Goal: Task Accomplishment & Management: Use online tool/utility

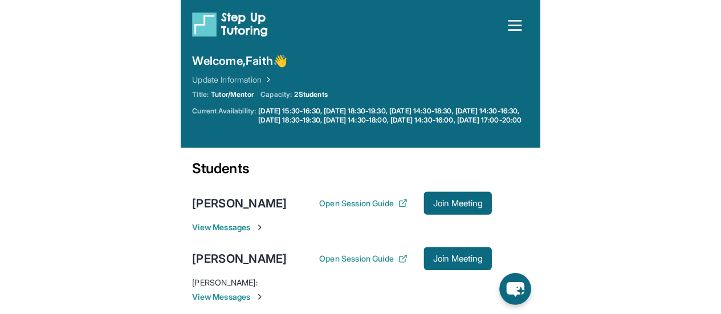
scroll to position [62, 0]
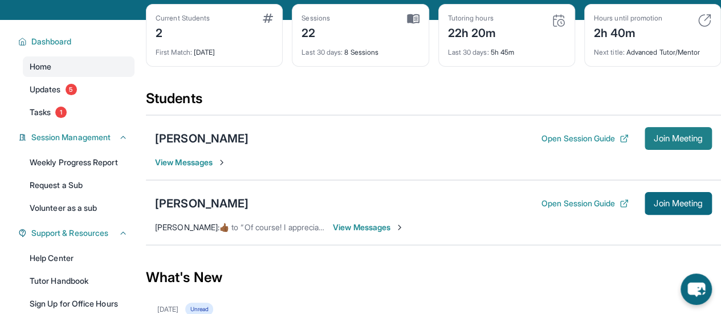
click at [355, 142] on span "Join Meeting" at bounding box center [678, 138] width 49 height 7
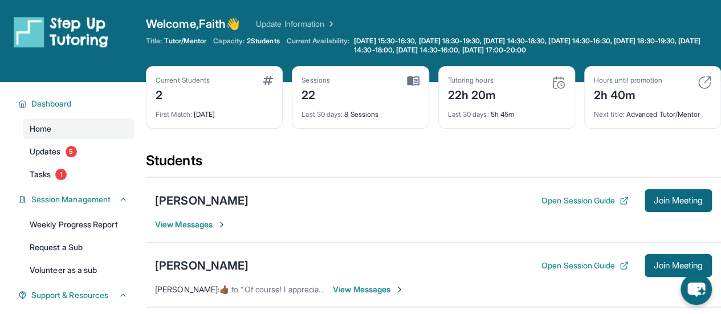
click at [283, 171] on div "Students" at bounding box center [433, 164] width 575 height 25
click at [355, 198] on span "Join Meeting" at bounding box center [678, 200] width 49 height 7
